Goal: Contribute content: Add original content to the website for others to see

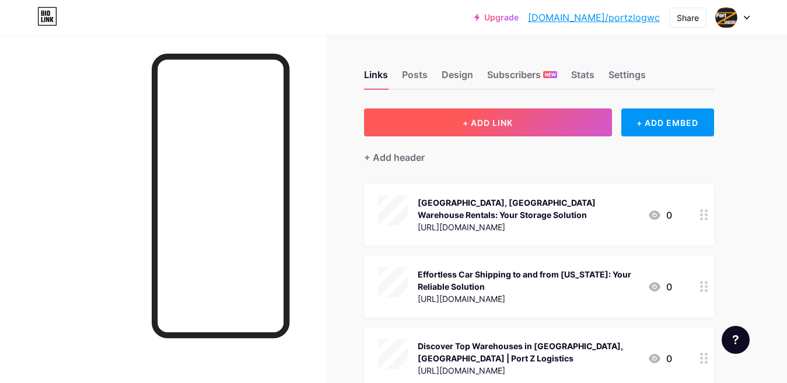
click at [470, 119] on span "+ ADD LINK" at bounding box center [488, 123] width 50 height 10
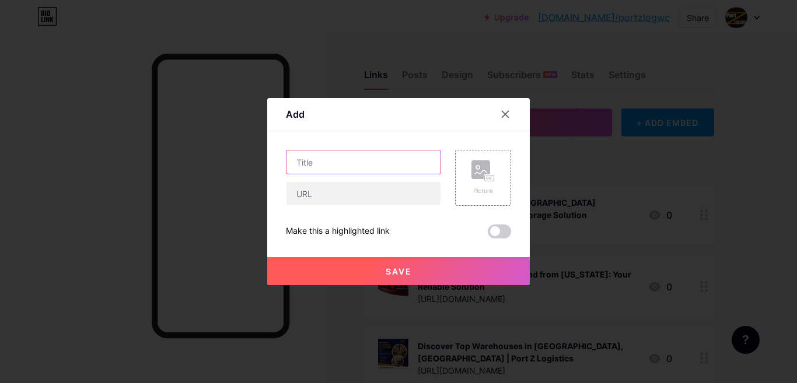
click at [314, 170] on input "text" at bounding box center [363, 161] width 154 height 23
paste input "Reliable Transloading Companies for Import & Export Businesses"
type input "Reliable Transloading Companies for Import & Export Businesses"
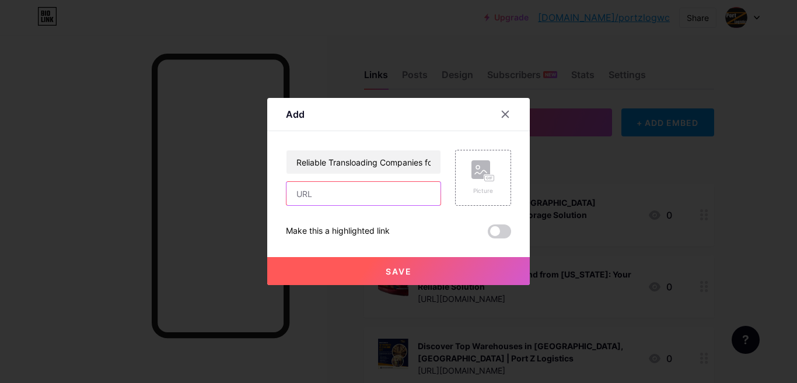
click at [303, 202] on input "text" at bounding box center [363, 193] width 154 height 23
paste input "[URL][DOMAIN_NAME]"
type input "[URL][DOMAIN_NAME]"
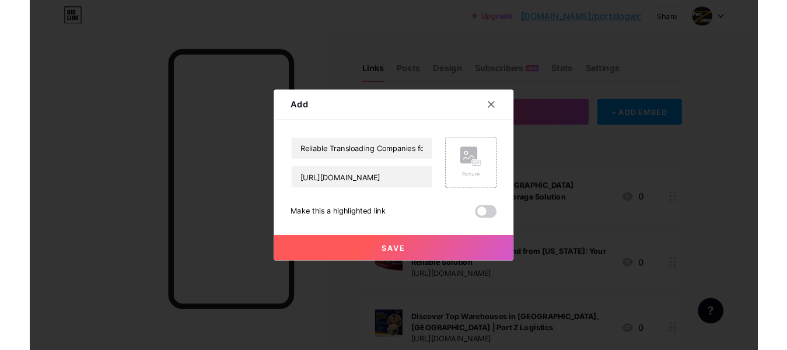
scroll to position [0, 0]
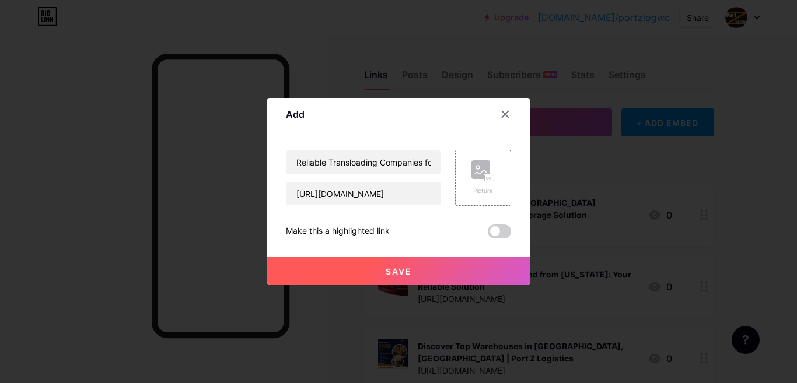
click at [351, 261] on button "Save" at bounding box center [398, 271] width 262 height 28
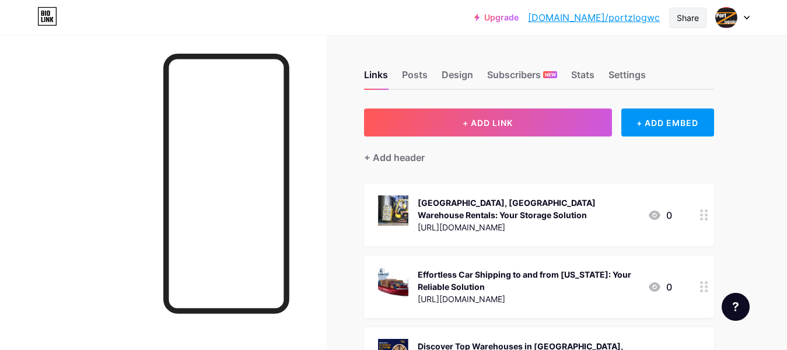
click at [690, 16] on div "Share" at bounding box center [688, 18] width 22 height 12
